Goal: Find specific page/section: Find specific page/section

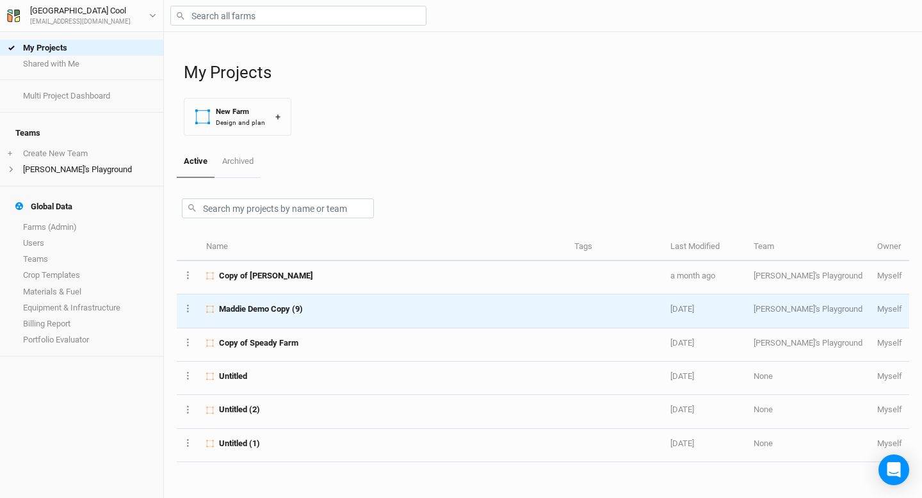
click at [278, 307] on span "Maddie Demo Copy (9)" at bounding box center [261, 310] width 84 height 12
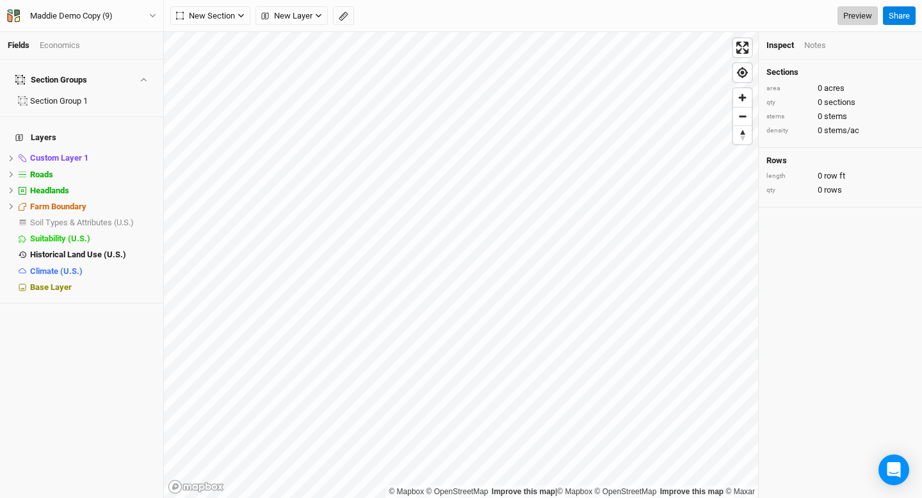
click at [859, 15] on link "Preview" at bounding box center [858, 15] width 40 height 19
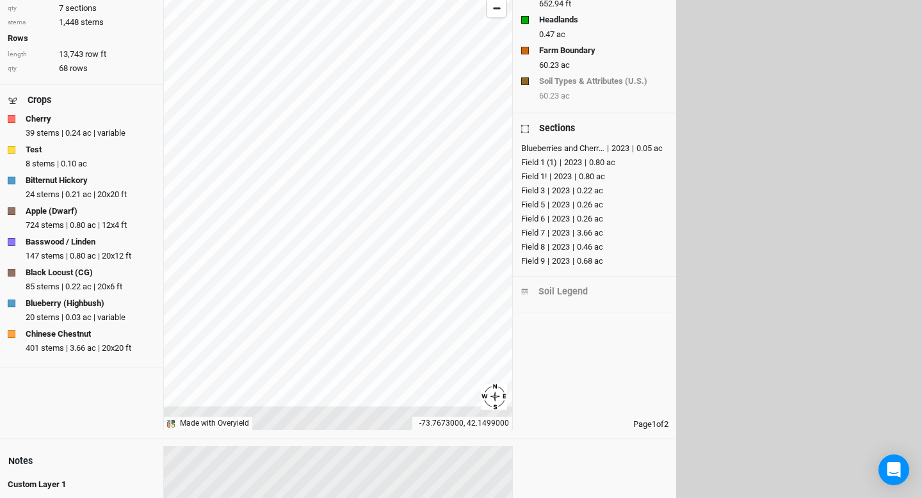
scroll to position [111, 0]
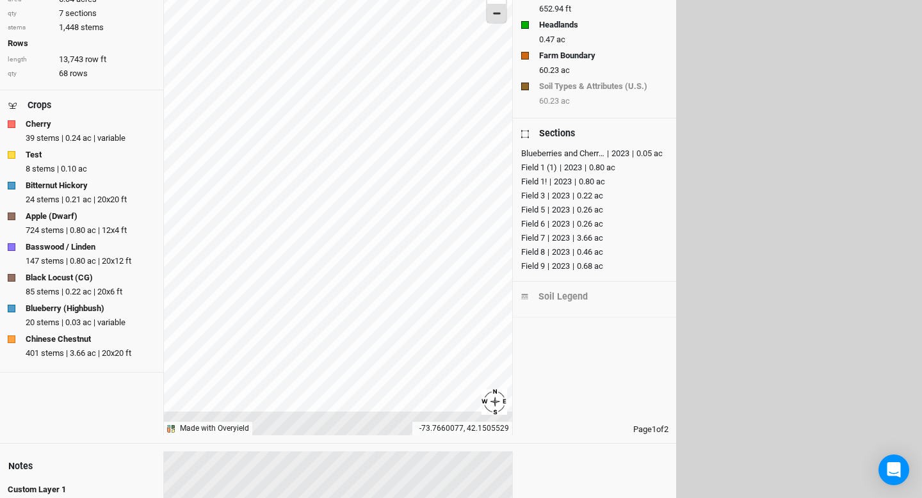
click at [496, 17] on span "Zoom out" at bounding box center [496, 13] width 19 height 18
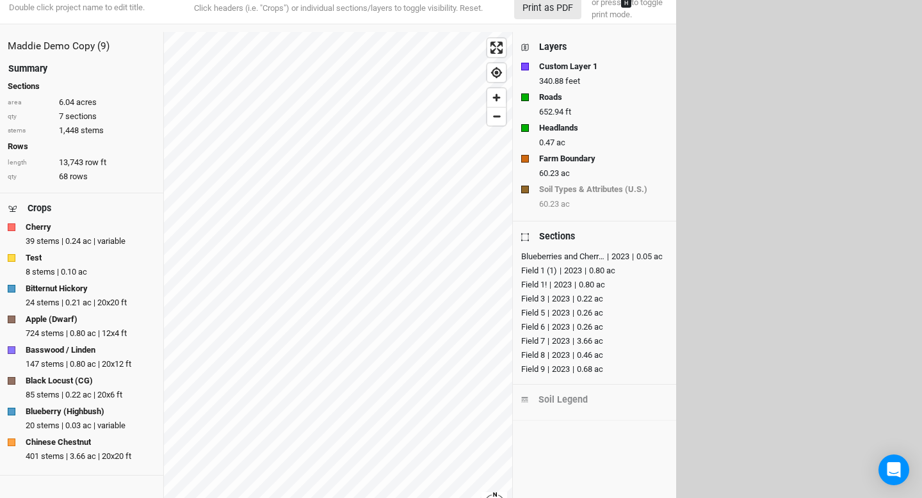
scroll to position [0, 0]
